Goal: Task Accomplishment & Management: Use online tool/utility

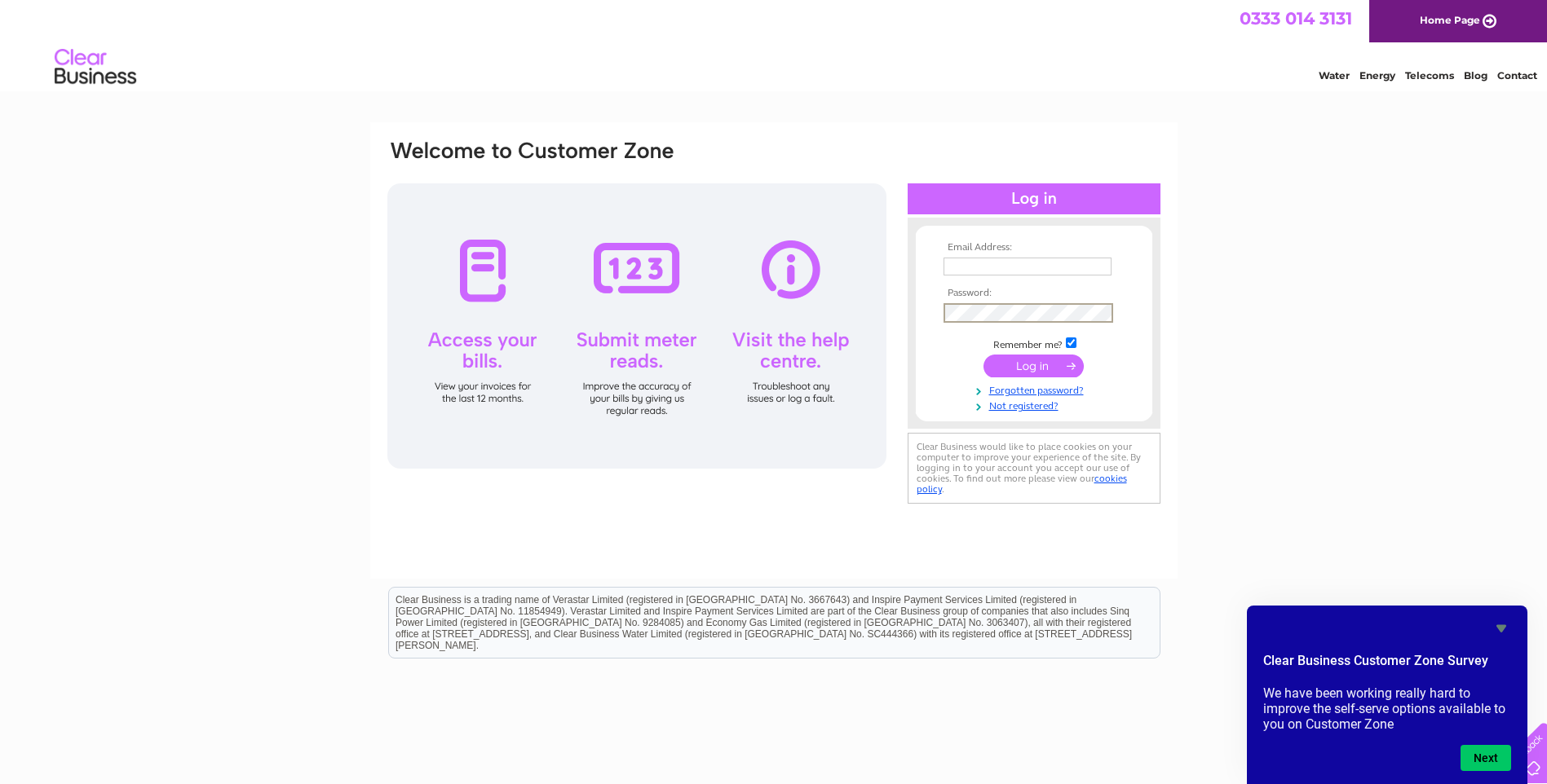
click at [976, 265] on input "text" at bounding box center [1027, 266] width 168 height 18
type input "[EMAIL_ADDRESS][DOMAIN_NAME]"
click at [1018, 365] on input "submit" at bounding box center [1033, 364] width 100 height 23
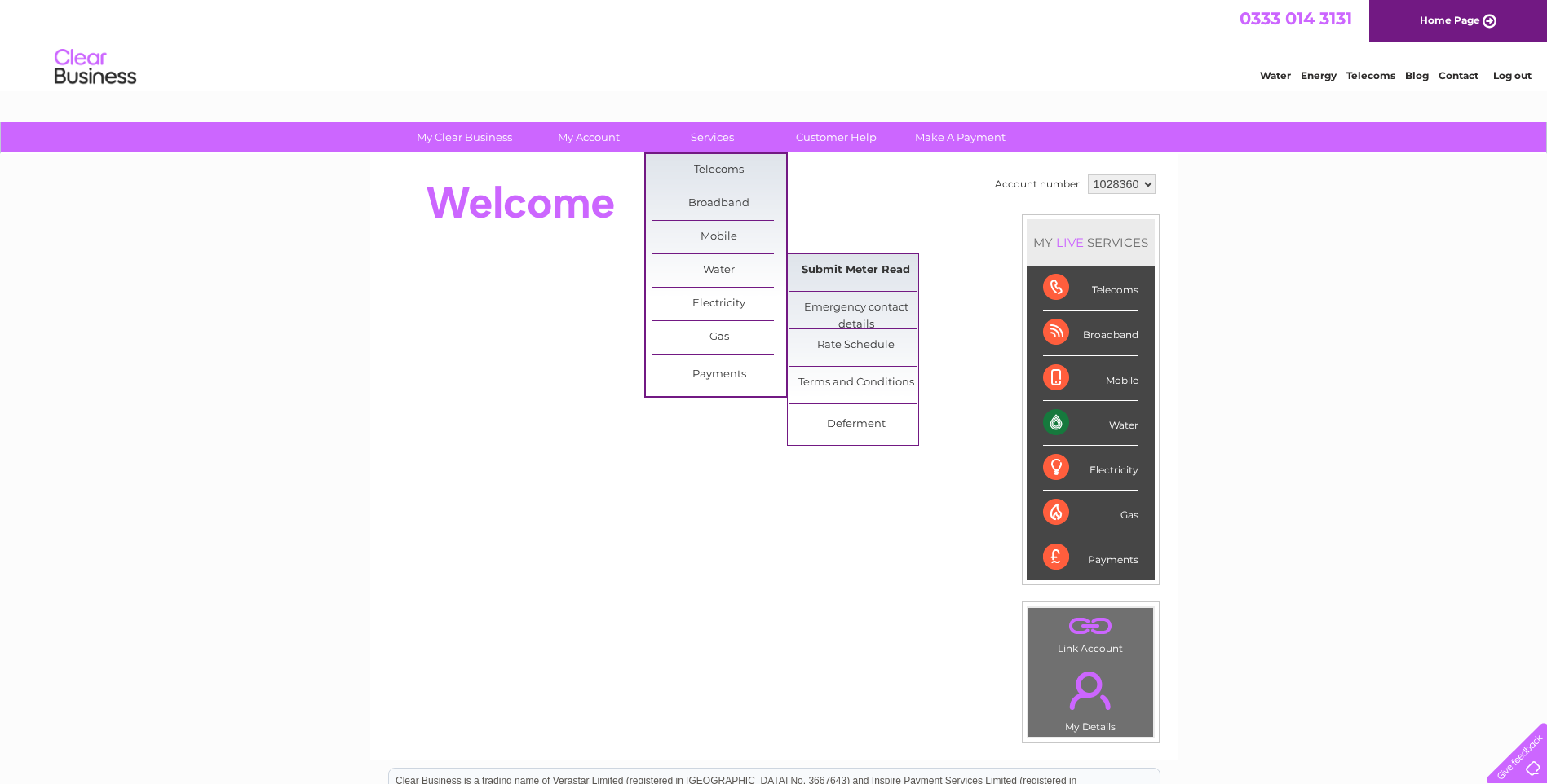
click at [831, 277] on link "Submit Meter Read" at bounding box center [856, 271] width 134 height 32
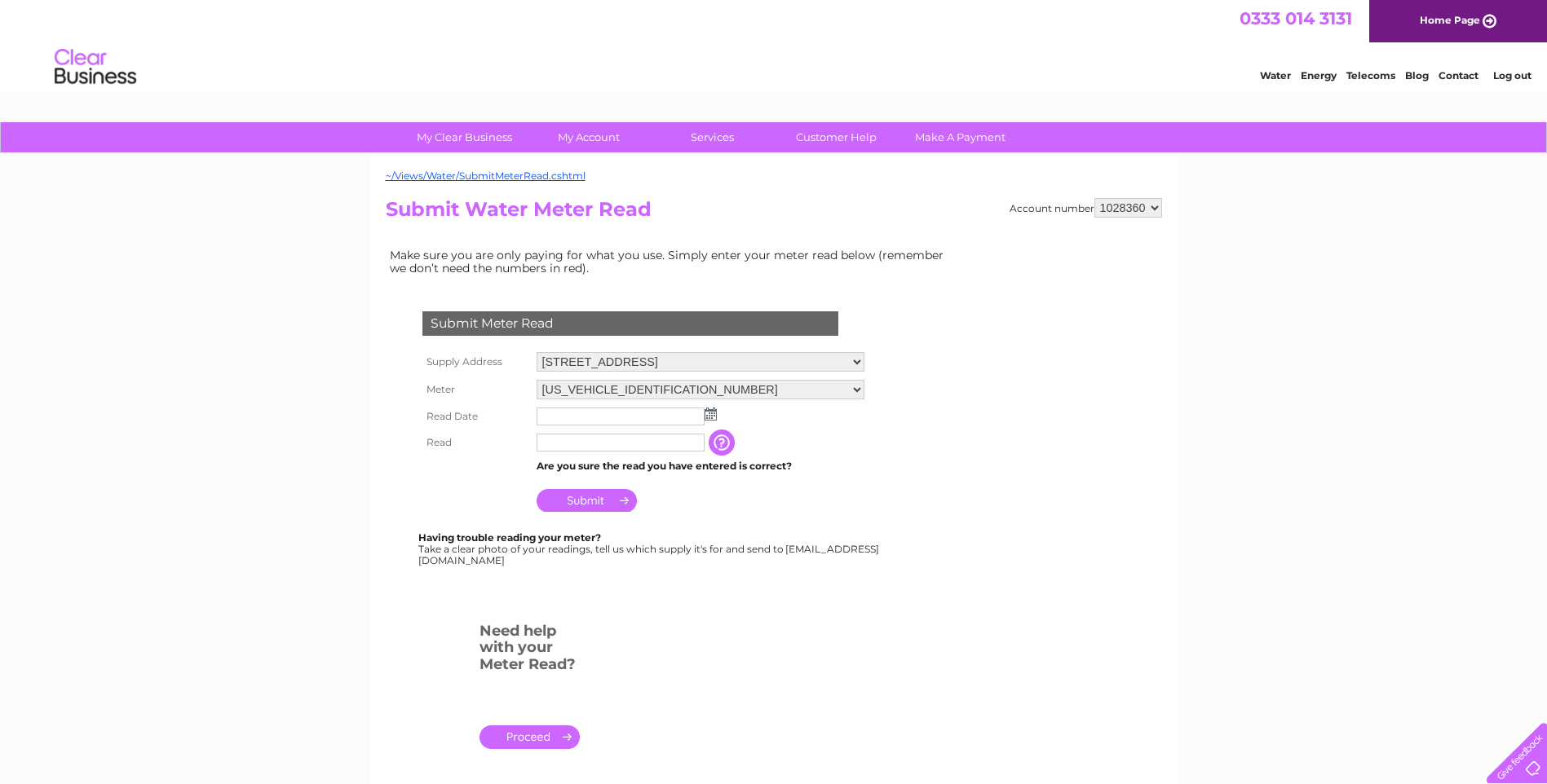
click at [669, 414] on input "text" at bounding box center [620, 417] width 168 height 18
click at [716, 413] on img at bounding box center [710, 414] width 13 height 13
click at [635, 489] on link "1" at bounding box center [629, 485] width 26 height 16
type input "2025/10/01"
click at [586, 441] on input "text" at bounding box center [620, 443] width 168 height 18
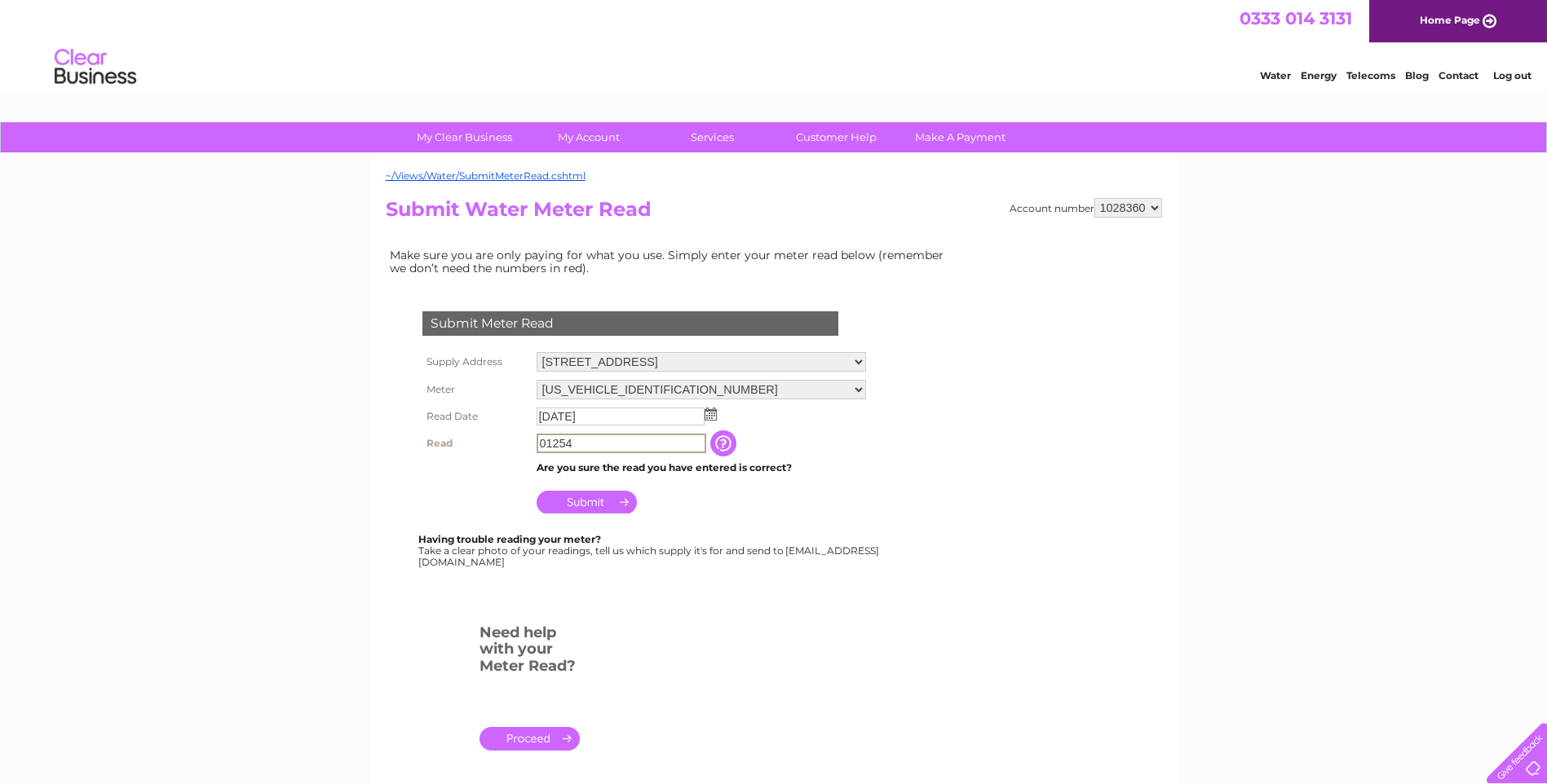
type input "01254"
click at [603, 503] on input "Submit" at bounding box center [586, 500] width 100 height 23
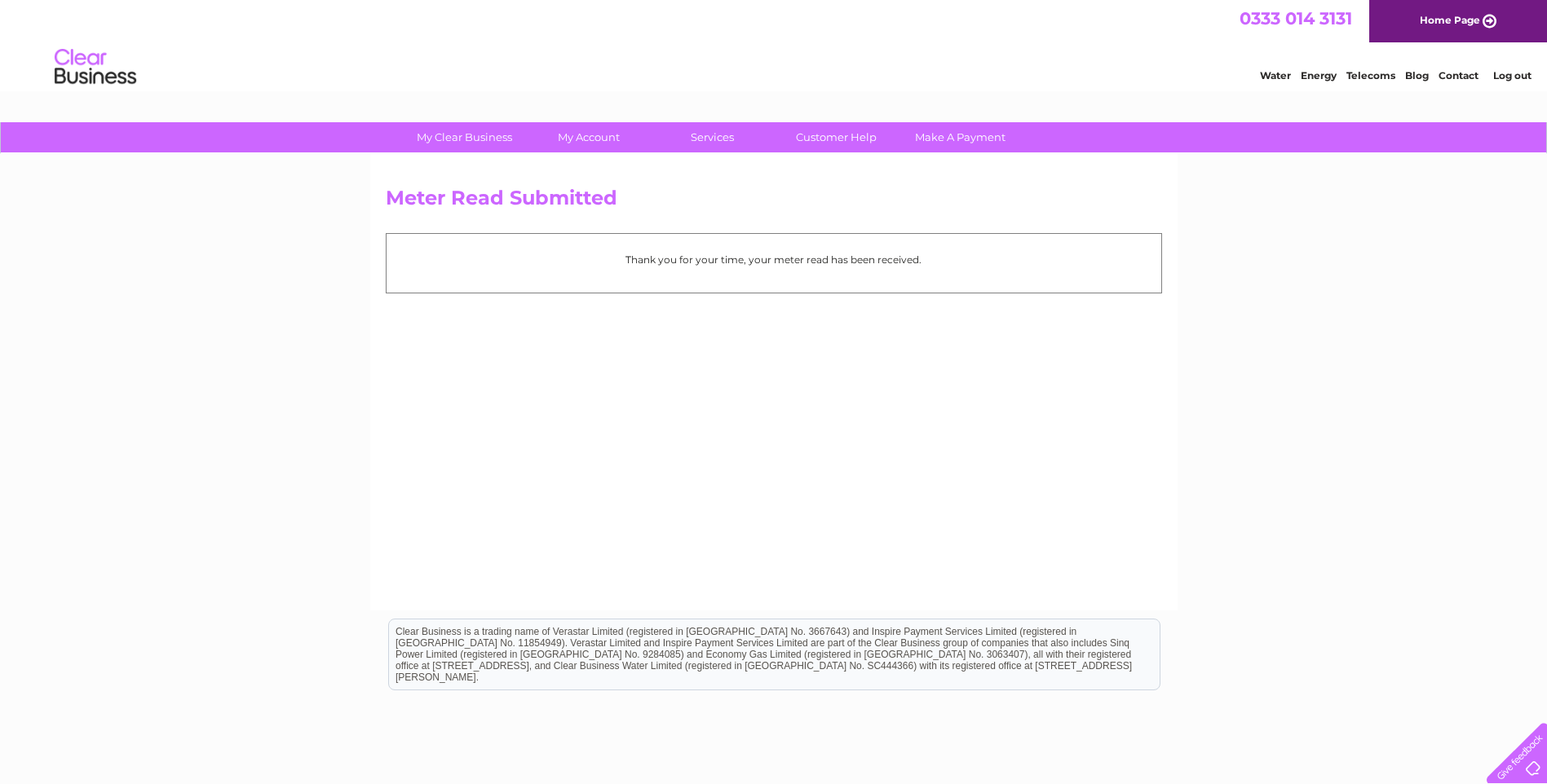
click at [1505, 75] on link "Log out" at bounding box center [1512, 76] width 38 height 13
